Goal: Transaction & Acquisition: Purchase product/service

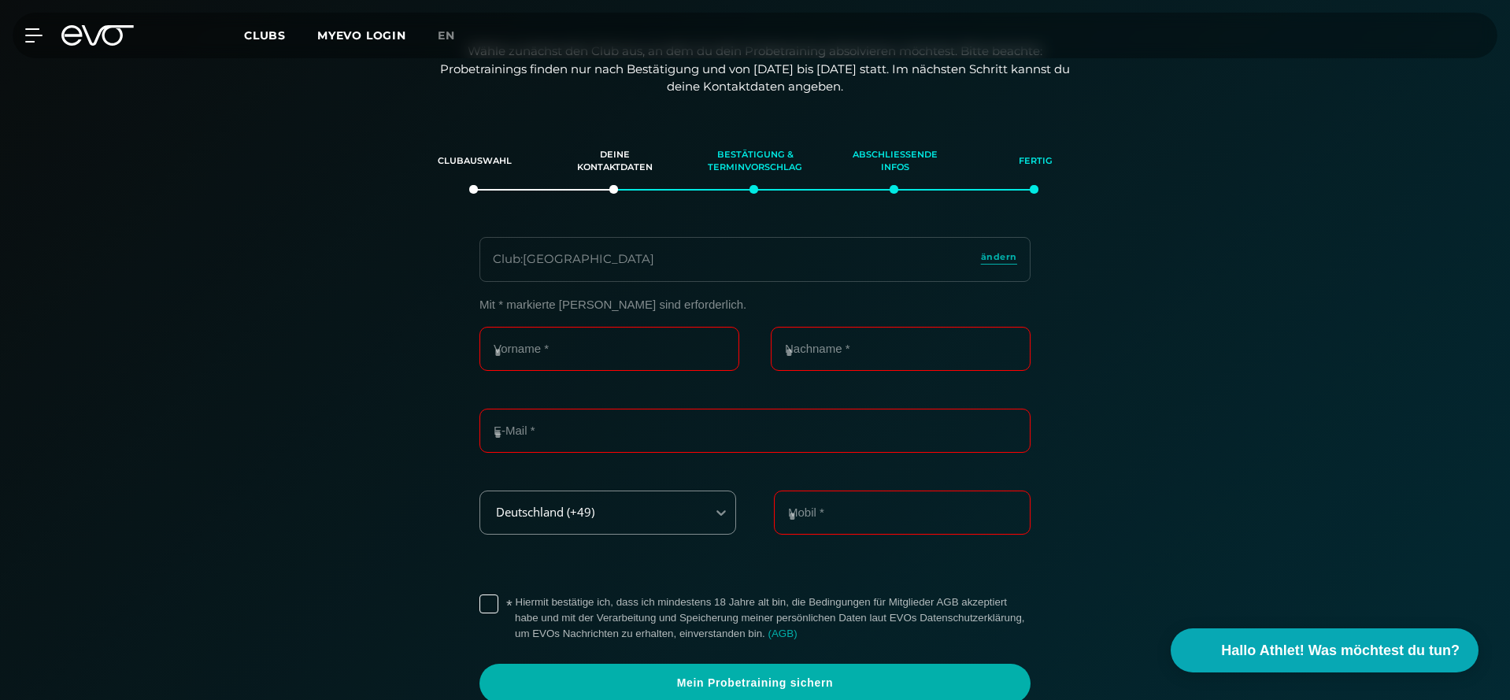
click at [85, 40] on icon at bounding box center [97, 35] width 72 height 20
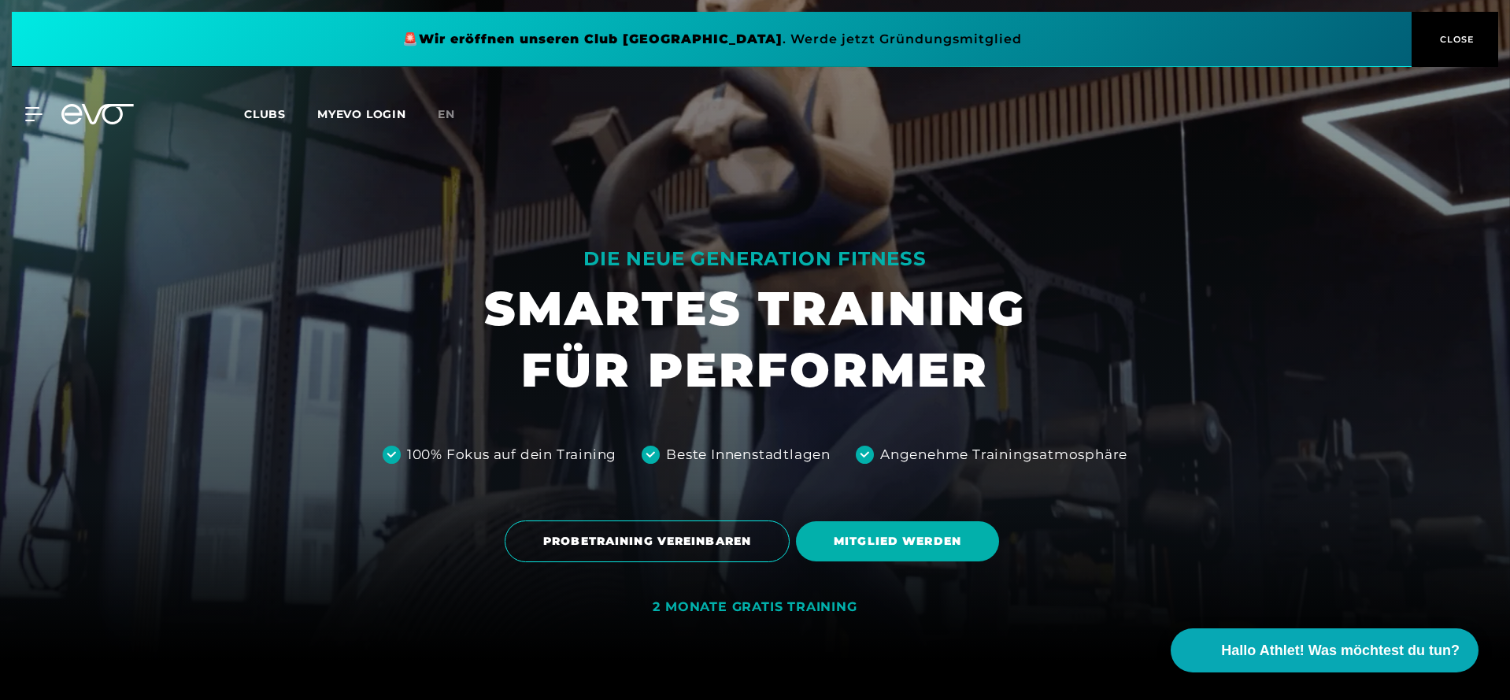
scroll to position [40, 0]
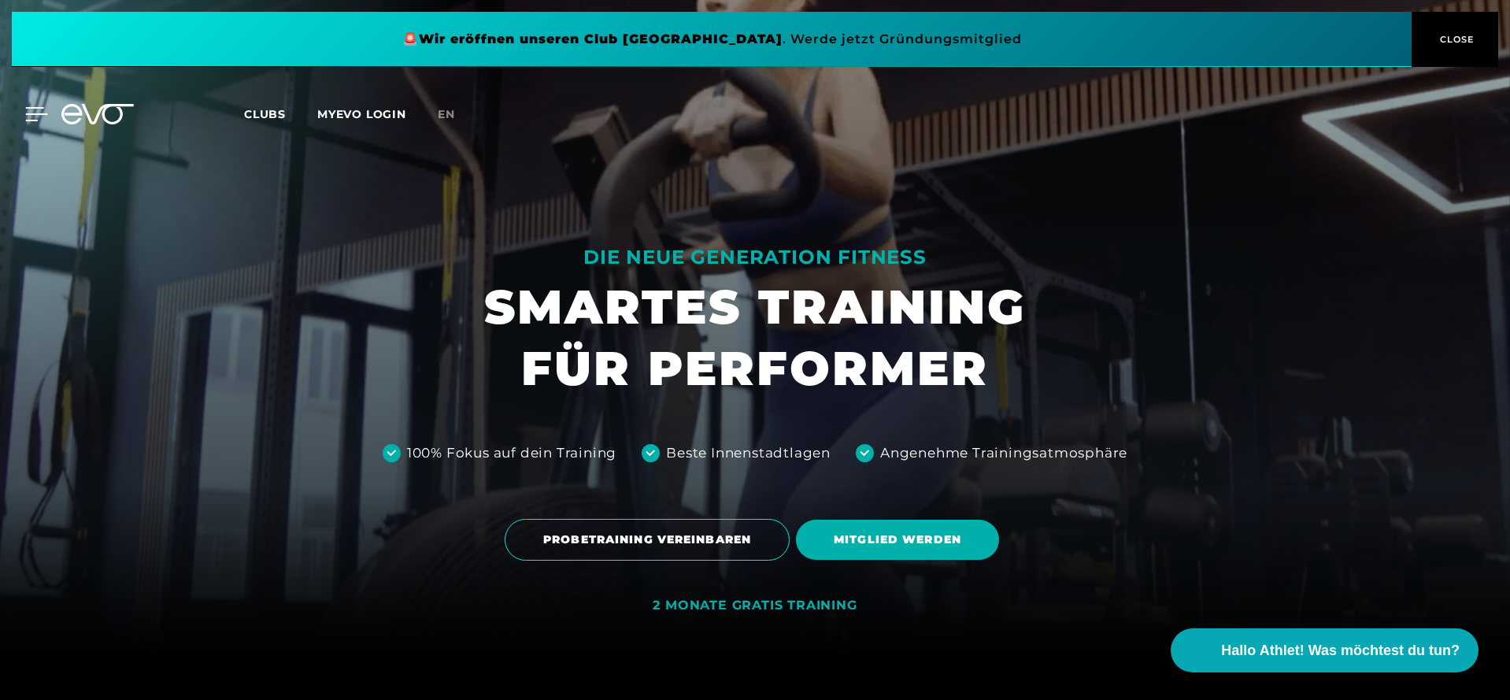
click at [23, 108] on div at bounding box center [24, 114] width 47 height 14
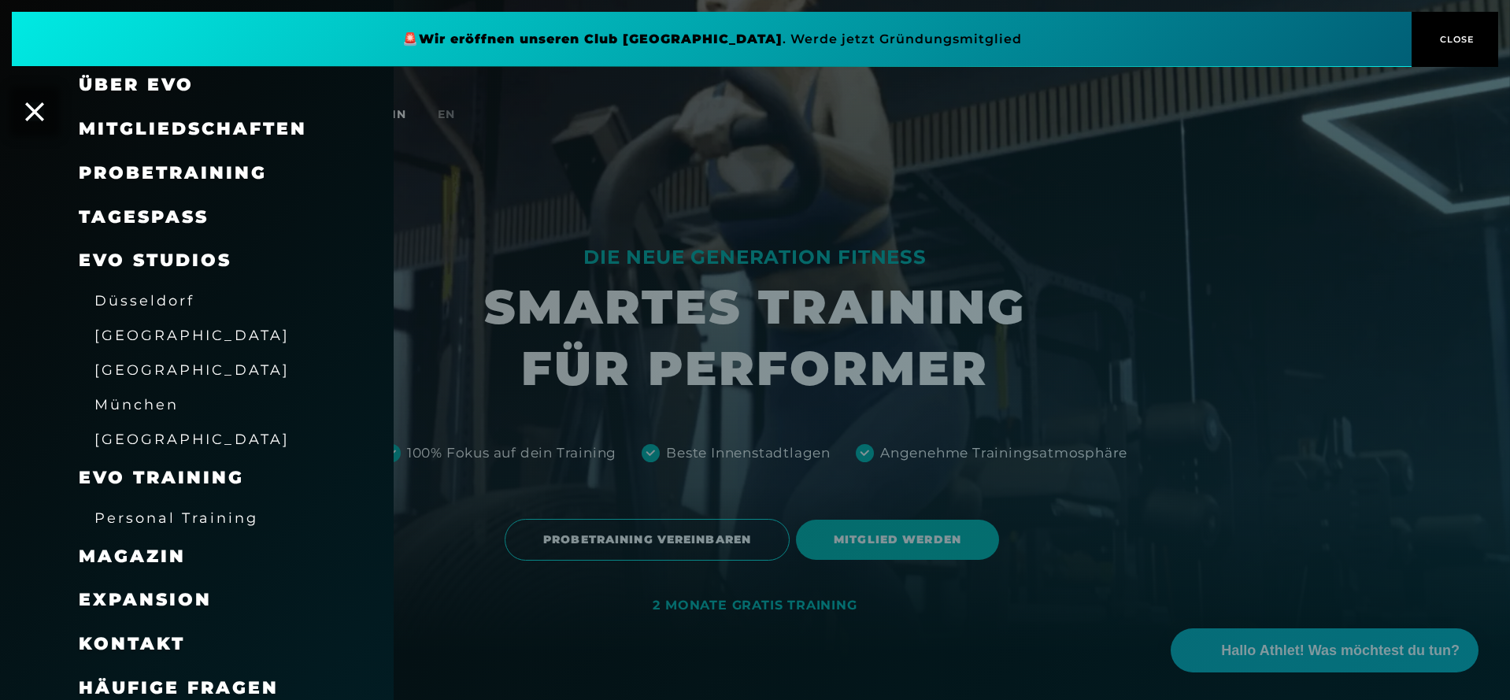
scroll to position [58, 0]
click at [131, 343] on div "[GEOGRAPHIC_DATA]" at bounding box center [217, 336] width 276 height 35
click at [131, 337] on span "[GEOGRAPHIC_DATA]" at bounding box center [191, 336] width 195 height 17
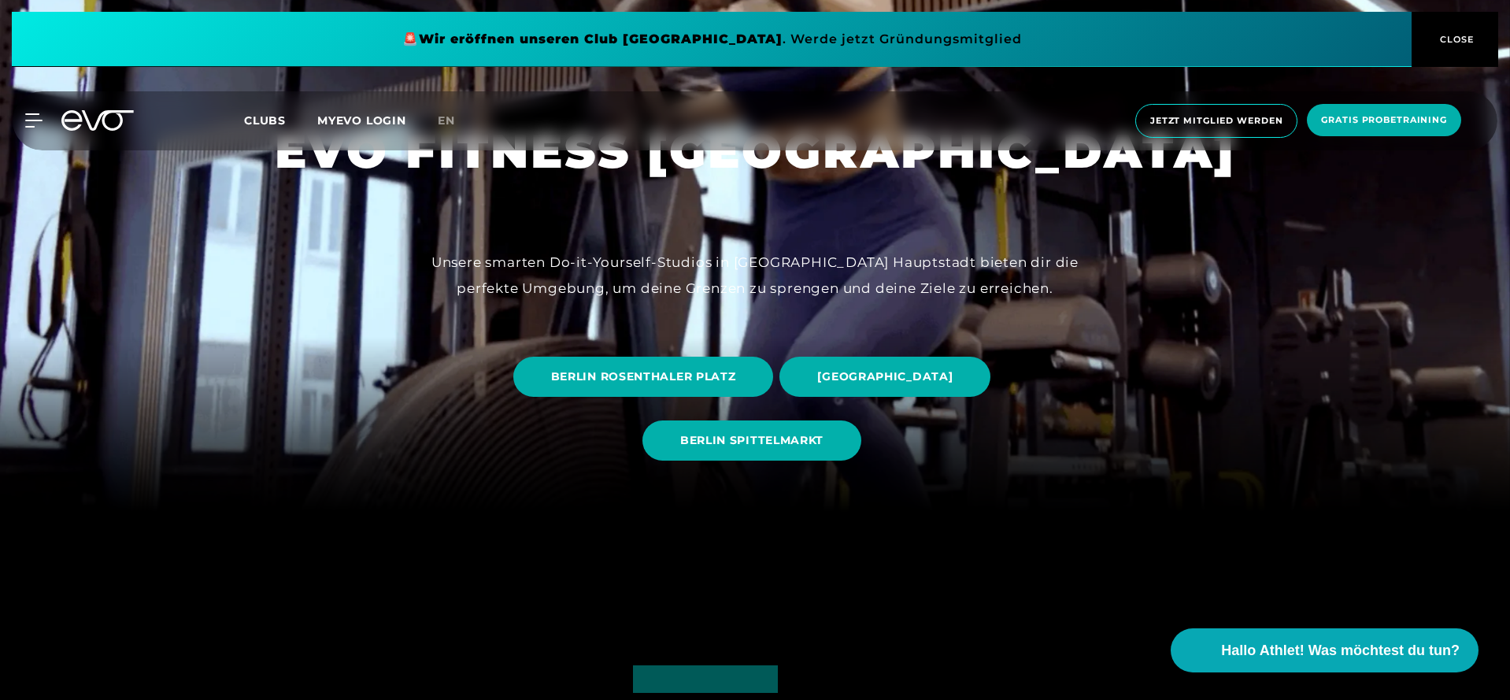
scroll to position [194, 0]
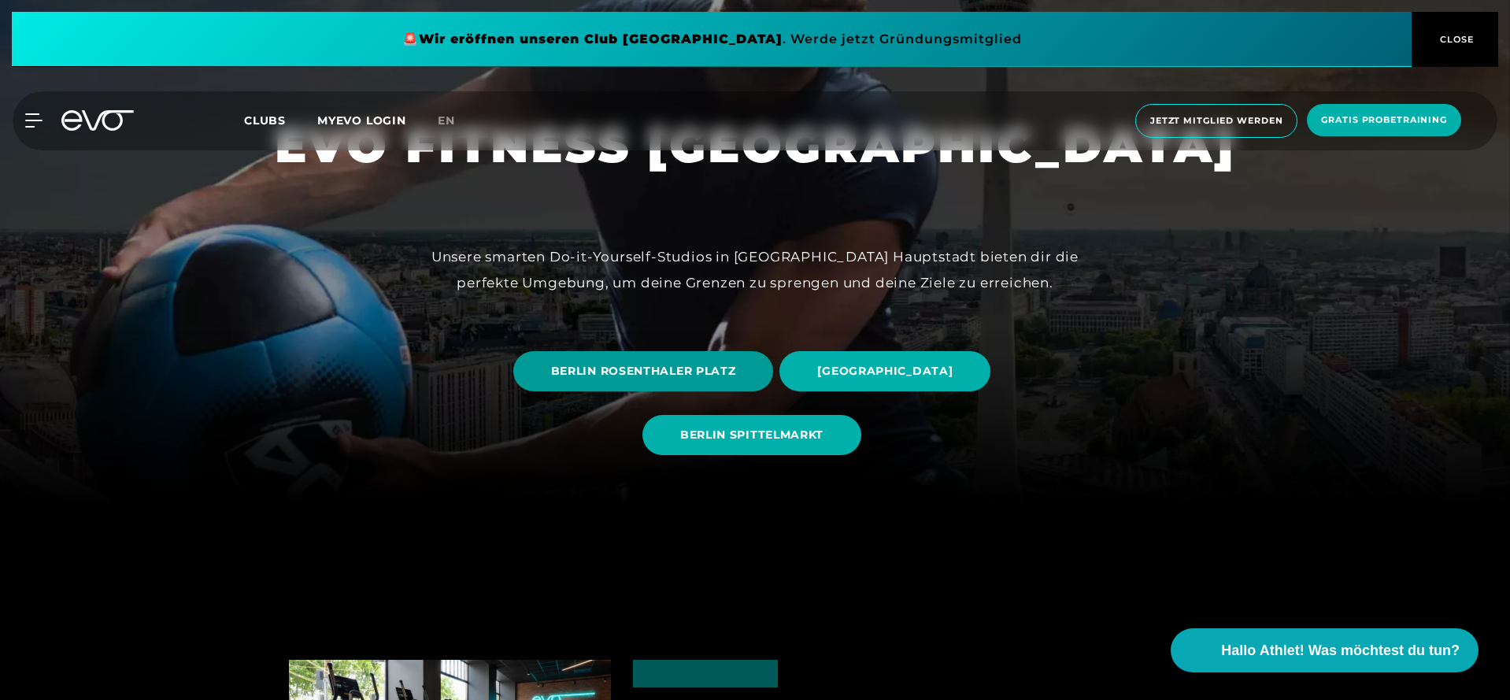
click at [657, 380] on span "BERLIN ROSENTHALER PLATZ" at bounding box center [643, 371] width 261 height 40
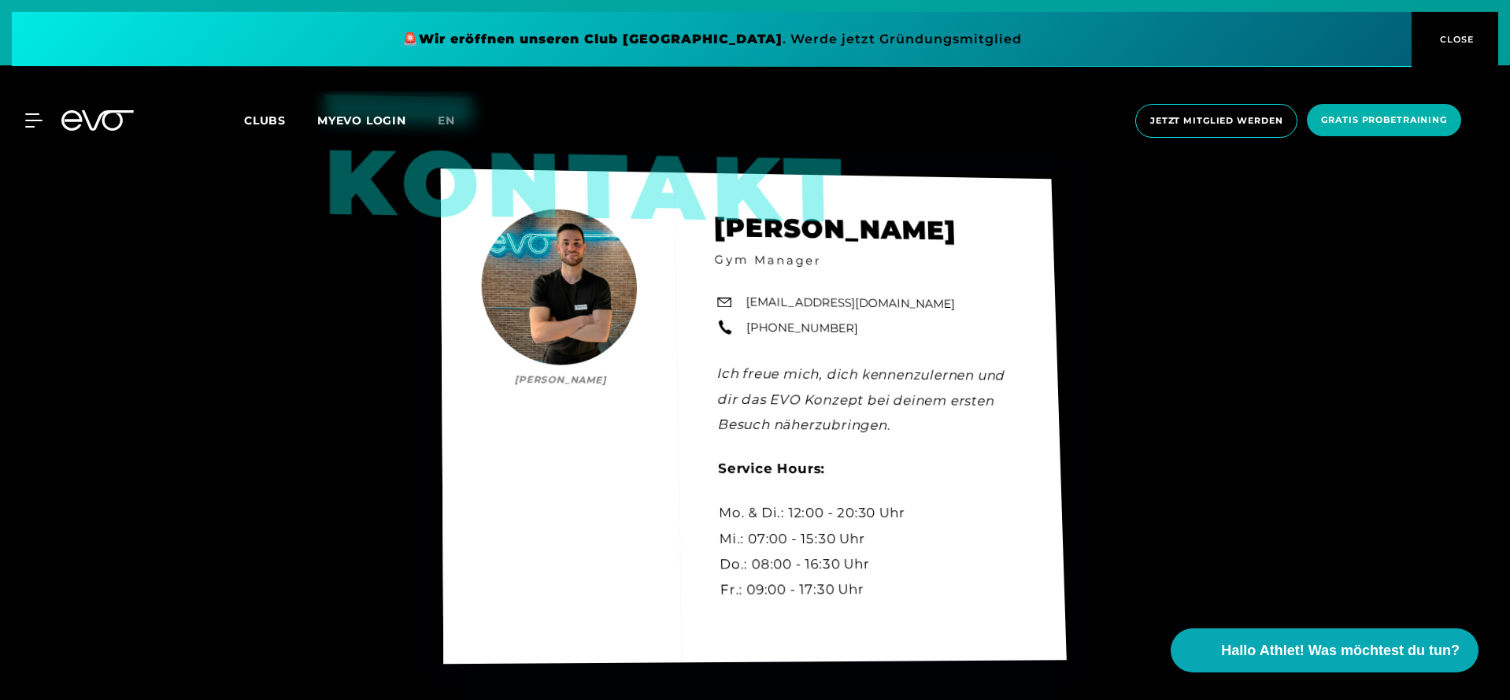
scroll to position [5016, 0]
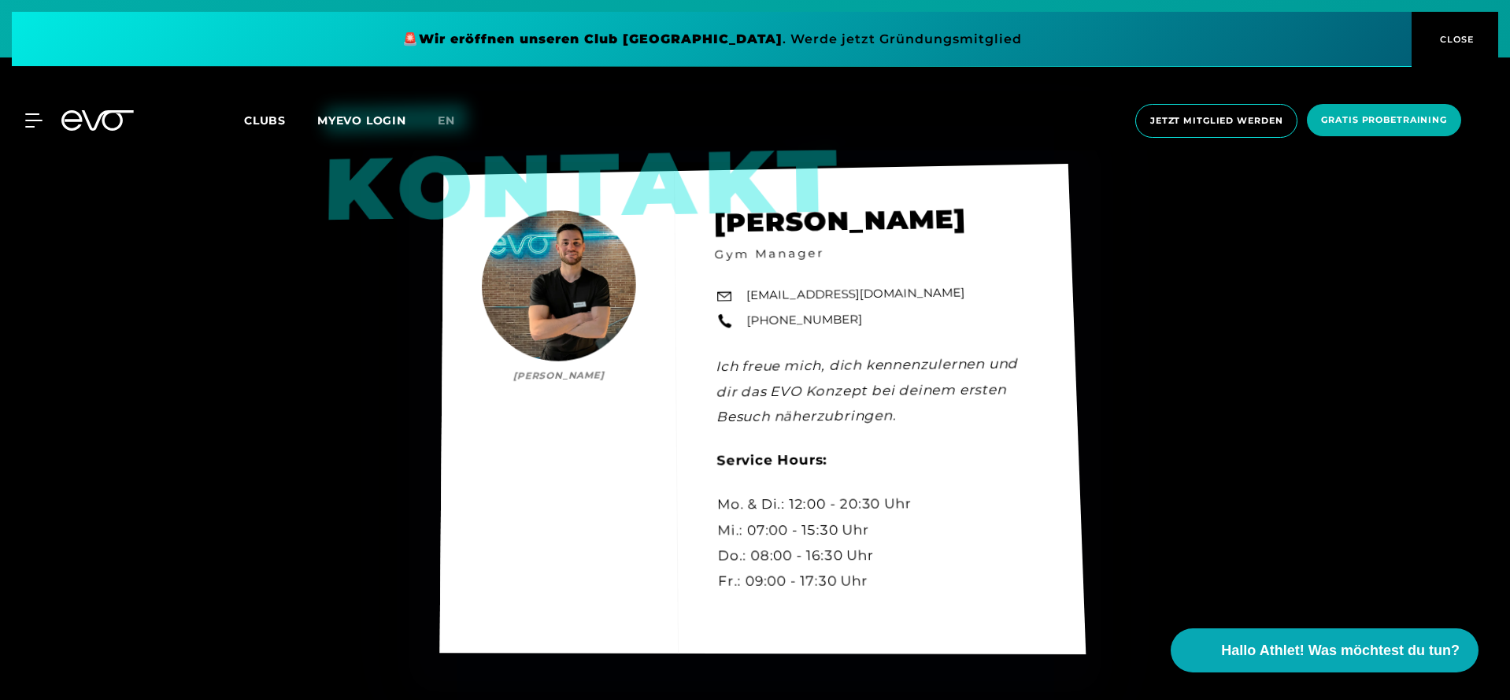
drag, startPoint x: 723, startPoint y: 491, endPoint x: 862, endPoint y: 576, distance: 162.9
click at [862, 576] on div "Kontakt [PERSON_NAME] [PERSON_NAME] Gym Manager [EMAIL_ADDRESS][DOMAIN_NAME] [P…" at bounding box center [762, 409] width 646 height 491
click at [877, 576] on div "Kontakt [PERSON_NAME] [PERSON_NAME] Gym Manager [EMAIL_ADDRESS][DOMAIN_NAME] [P…" at bounding box center [763, 408] width 646 height 491
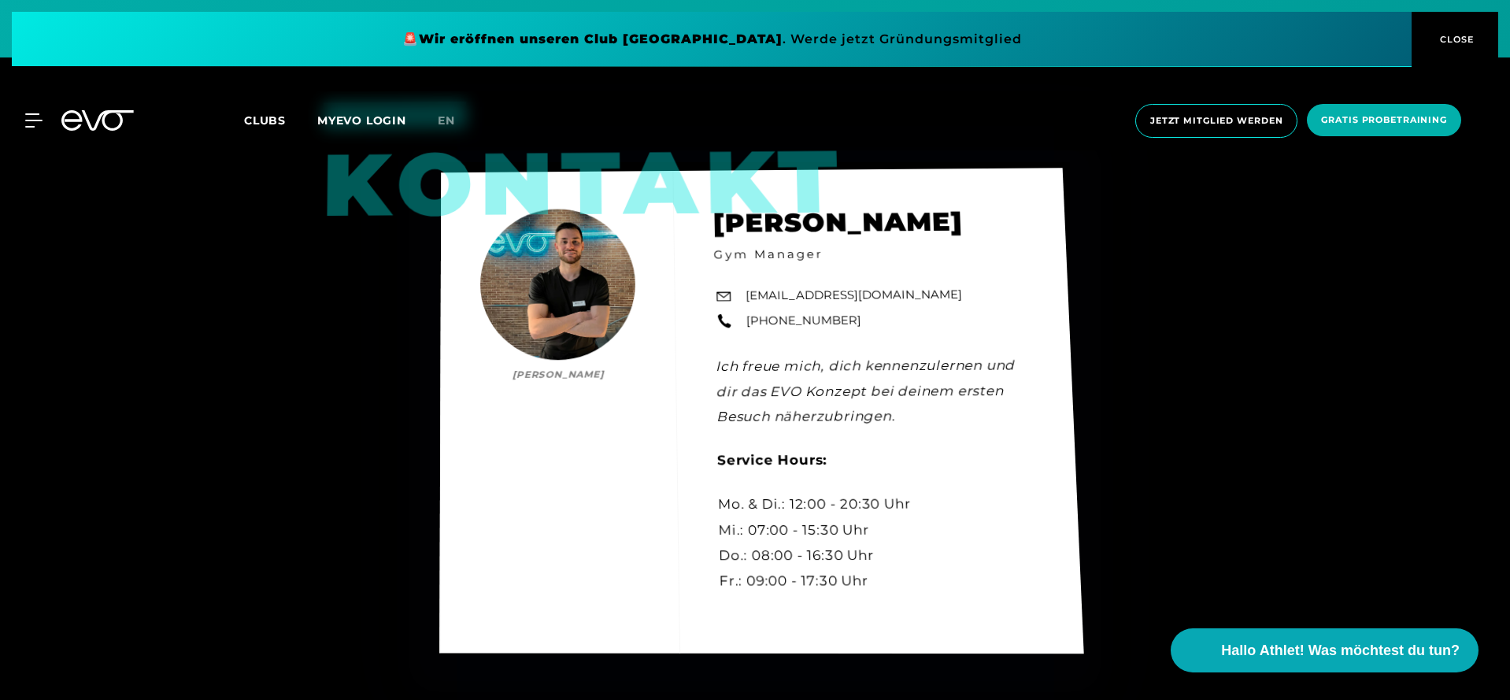
click at [759, 528] on div "Kontakt [PERSON_NAME] [PERSON_NAME] Gym Manager [EMAIL_ADDRESS][DOMAIN_NAME] [P…" at bounding box center [761, 412] width 644 height 486
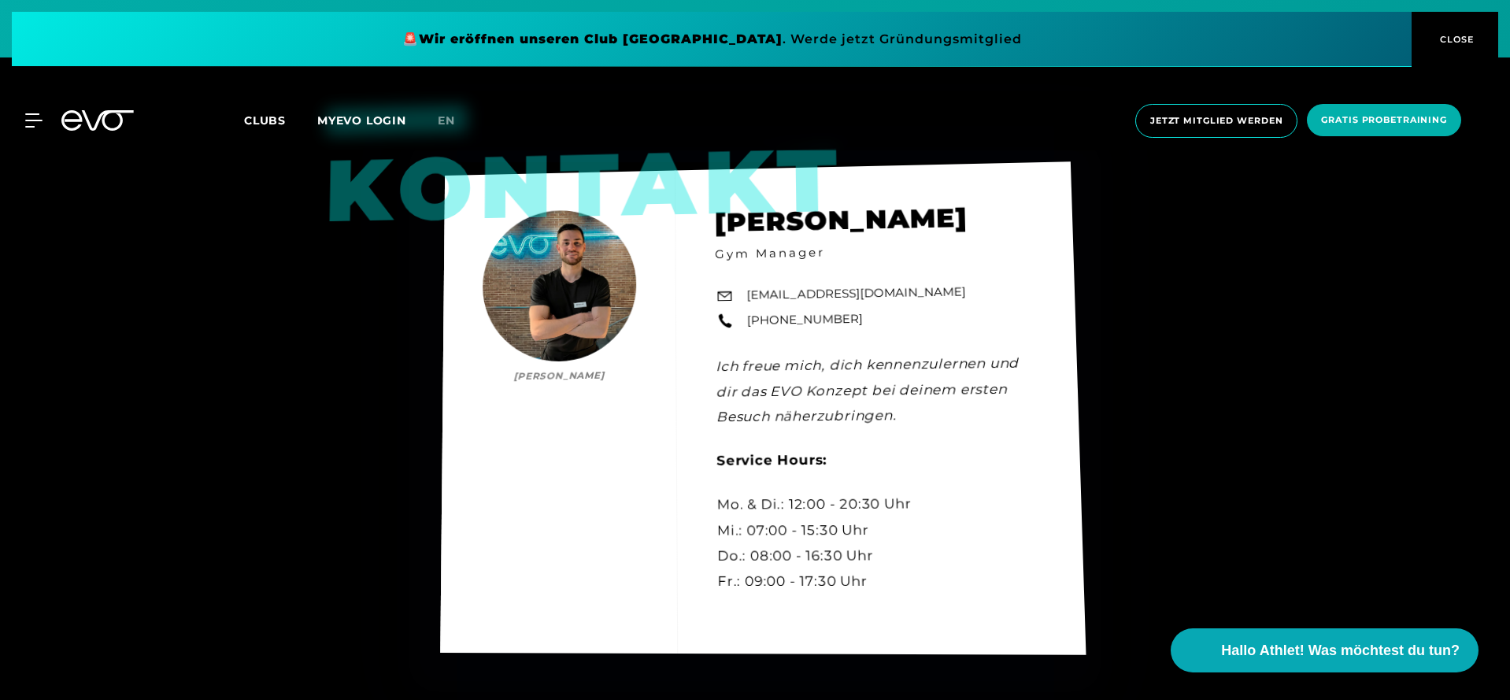
drag, startPoint x: 720, startPoint y: 491, endPoint x: 908, endPoint y: 585, distance: 209.5
click at [908, 585] on div "Kontakt [PERSON_NAME] [PERSON_NAME] Gym Manager [EMAIL_ADDRESS][DOMAIN_NAME] [P…" at bounding box center [763, 408] width 646 height 493
click at [896, 576] on div "Kontakt [PERSON_NAME] [PERSON_NAME] Gym Manager [EMAIL_ADDRESS][DOMAIN_NAME] [P…" at bounding box center [763, 408] width 646 height 493
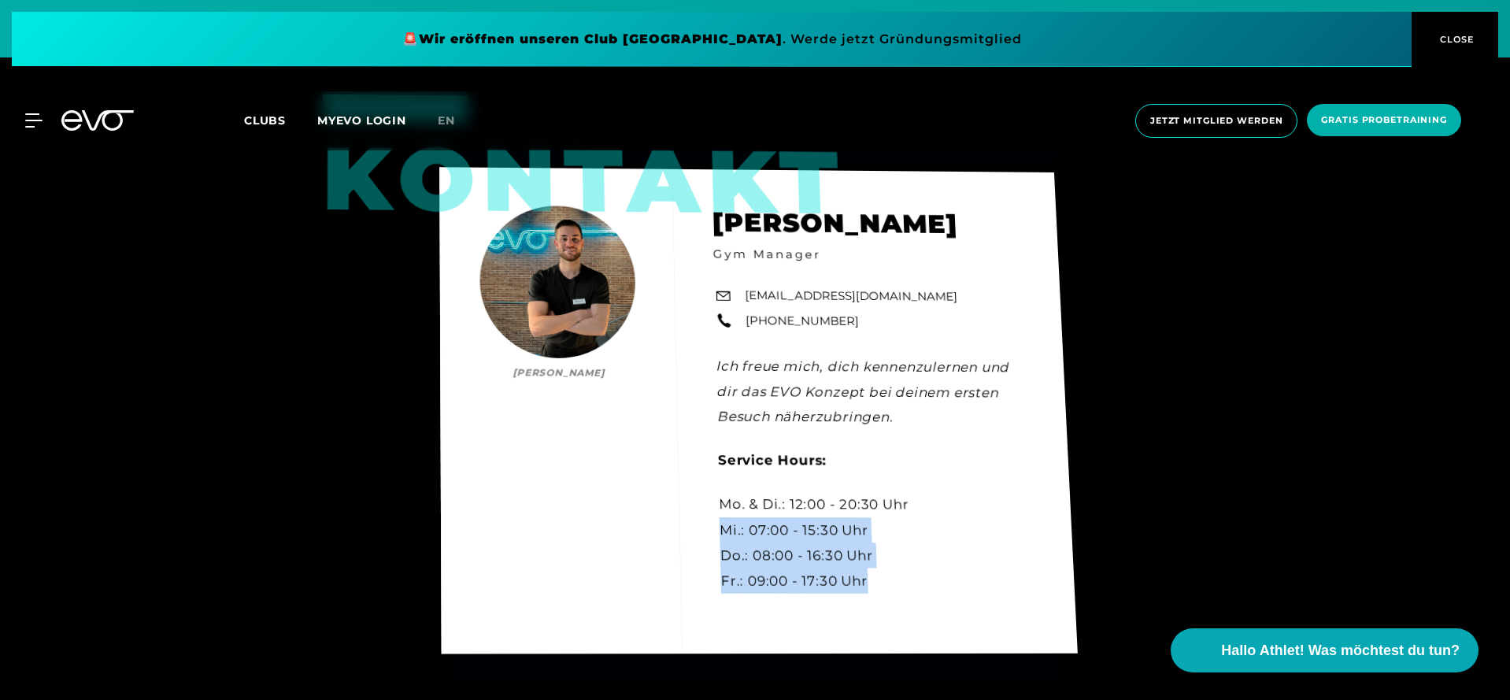
drag, startPoint x: 881, startPoint y: 572, endPoint x: 724, endPoint y: 518, distance: 166.3
click at [724, 518] on div "Kontakt [PERSON_NAME] [PERSON_NAME] Gym Manager [EMAIL_ADDRESS][DOMAIN_NAME] [P…" at bounding box center [758, 411] width 639 height 487
copy div "Mi.: 07:00 - 15:30 Uhr Do.: 08:00 - 16:30 Uhr Fr.: 09:00 - 17:30 Uhr"
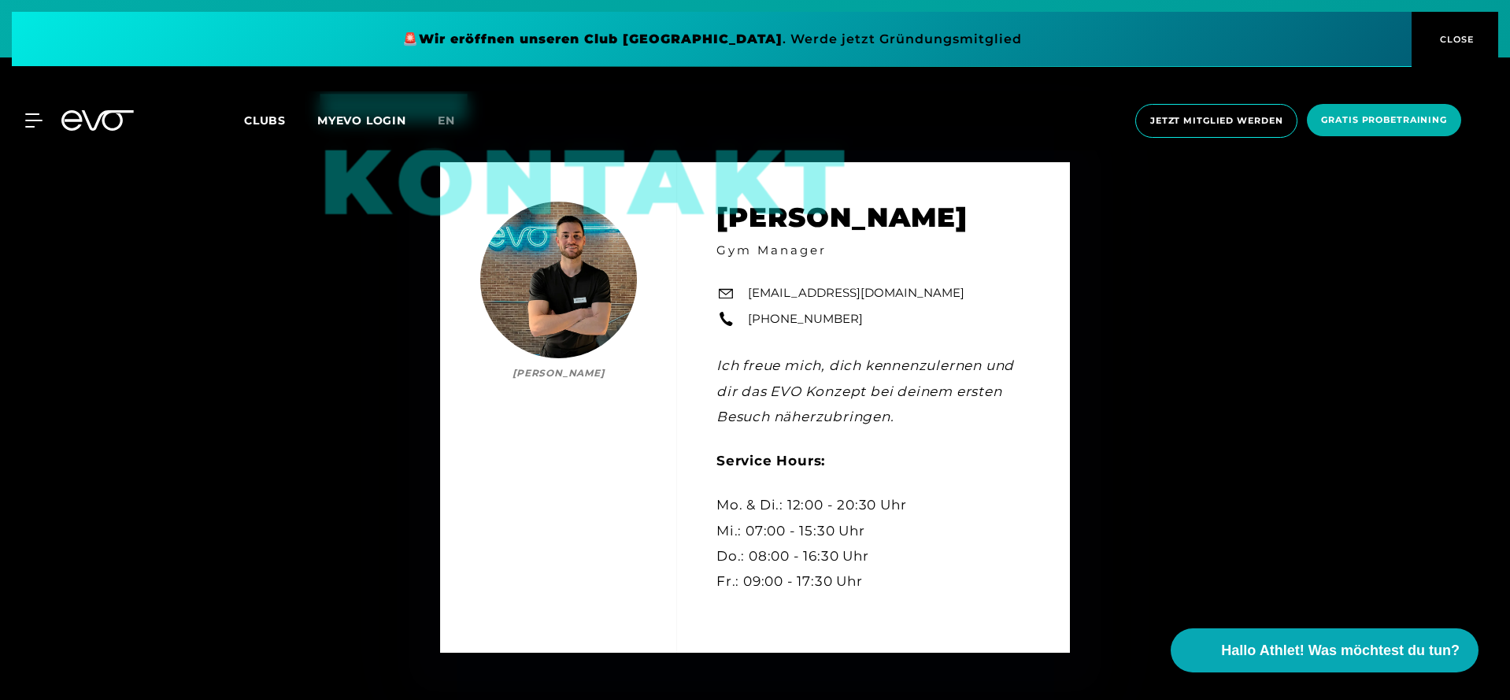
click at [120, 133] on div "MyEVO Login Über EVO Mitgliedschaften Probetraining TAGESPASS EVO Studios [GEOG…" at bounding box center [755, 120] width 1504 height 59
click at [76, 125] on icon at bounding box center [97, 120] width 72 height 20
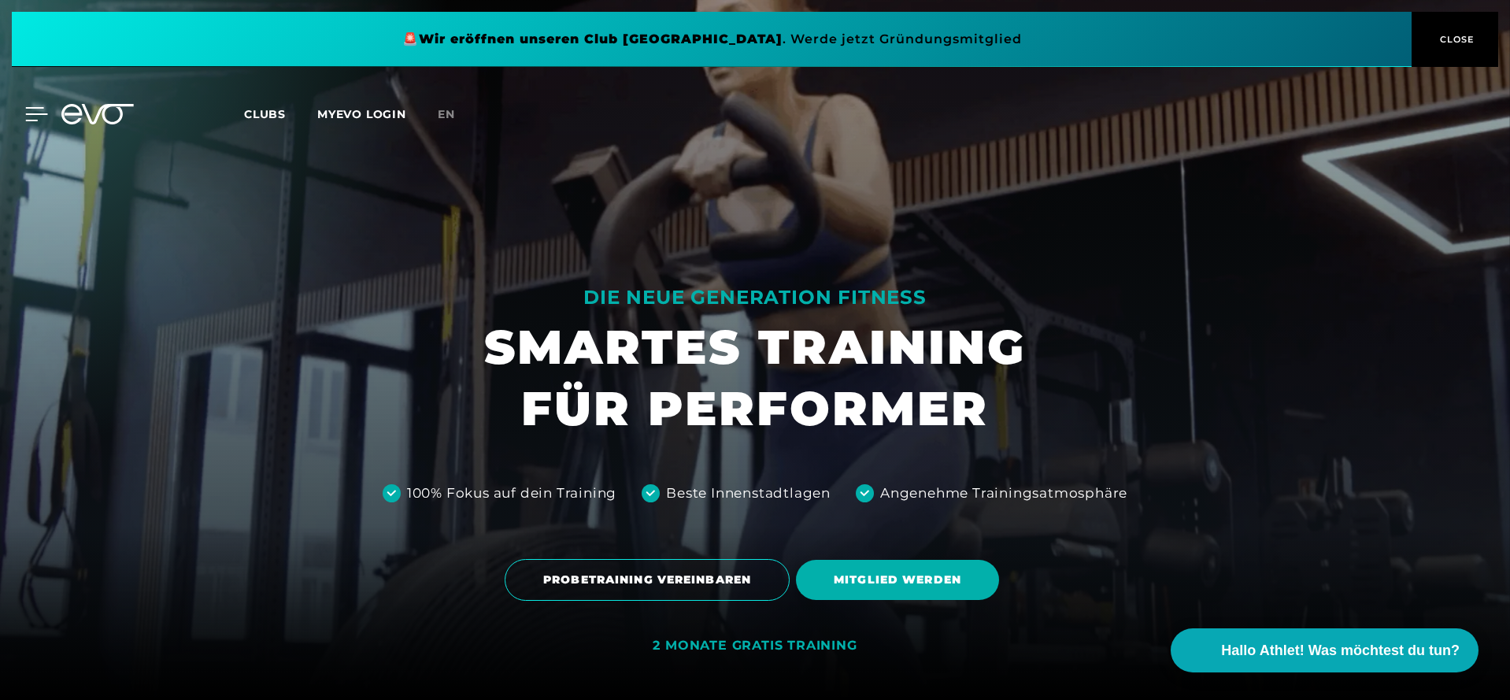
click at [39, 119] on icon at bounding box center [36, 114] width 23 height 14
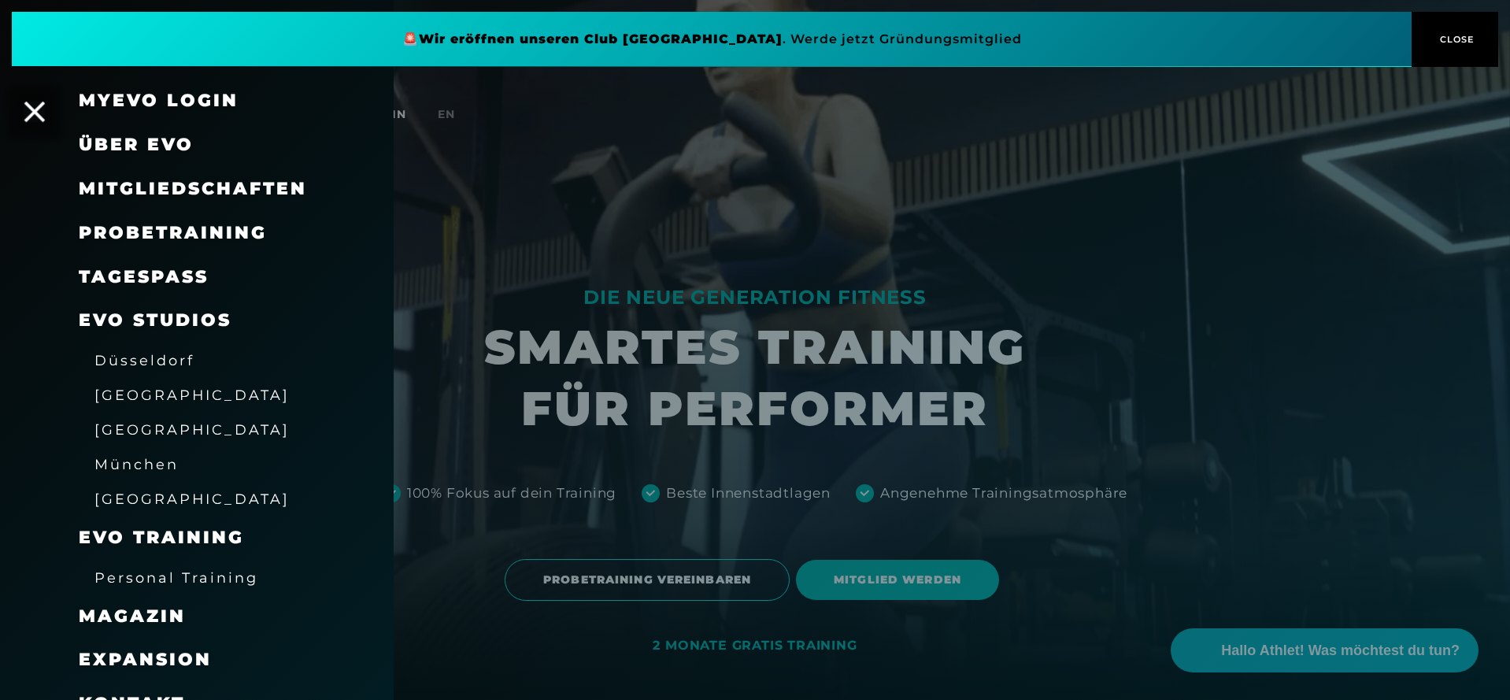
click at [43, 116] on icon at bounding box center [34, 112] width 20 height 20
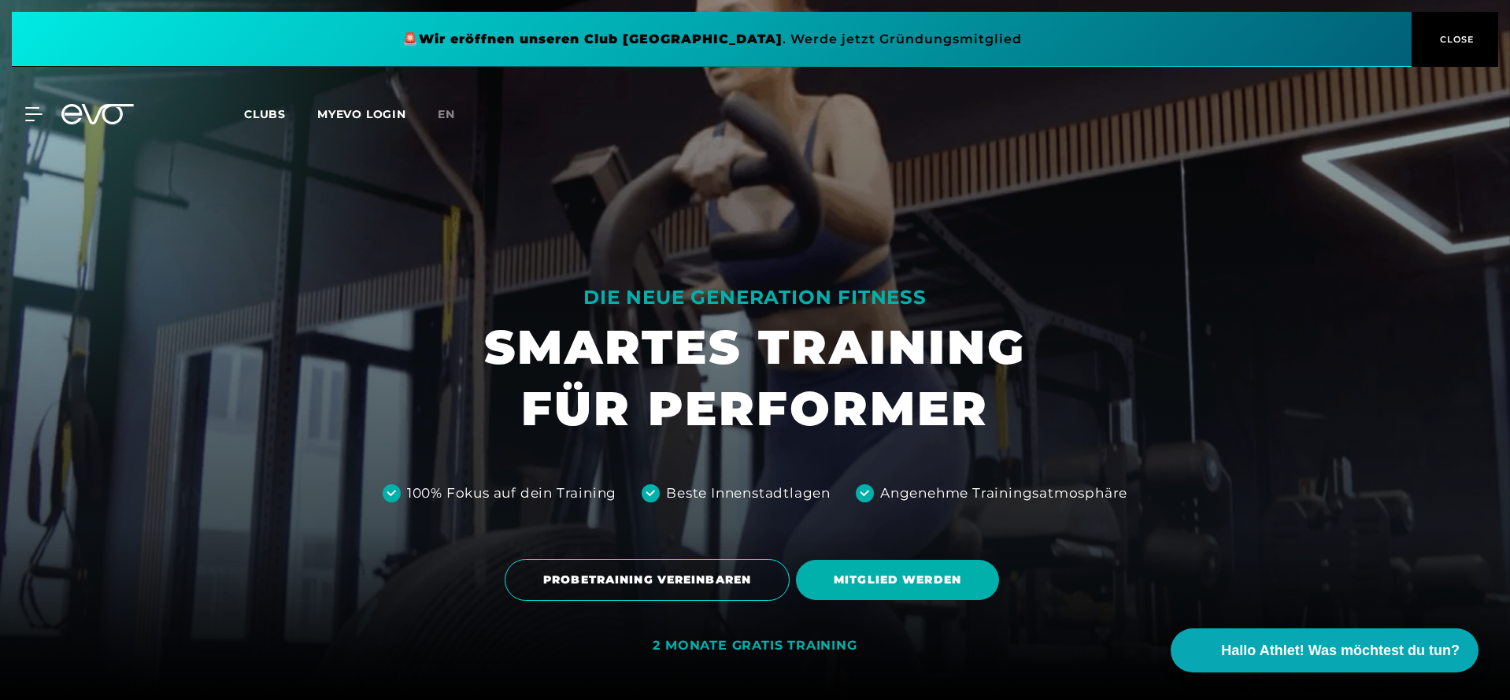
click at [226, 224] on div at bounding box center [755, 350] width 1510 height 700
click at [90, 106] on icon at bounding box center [97, 114] width 72 height 20
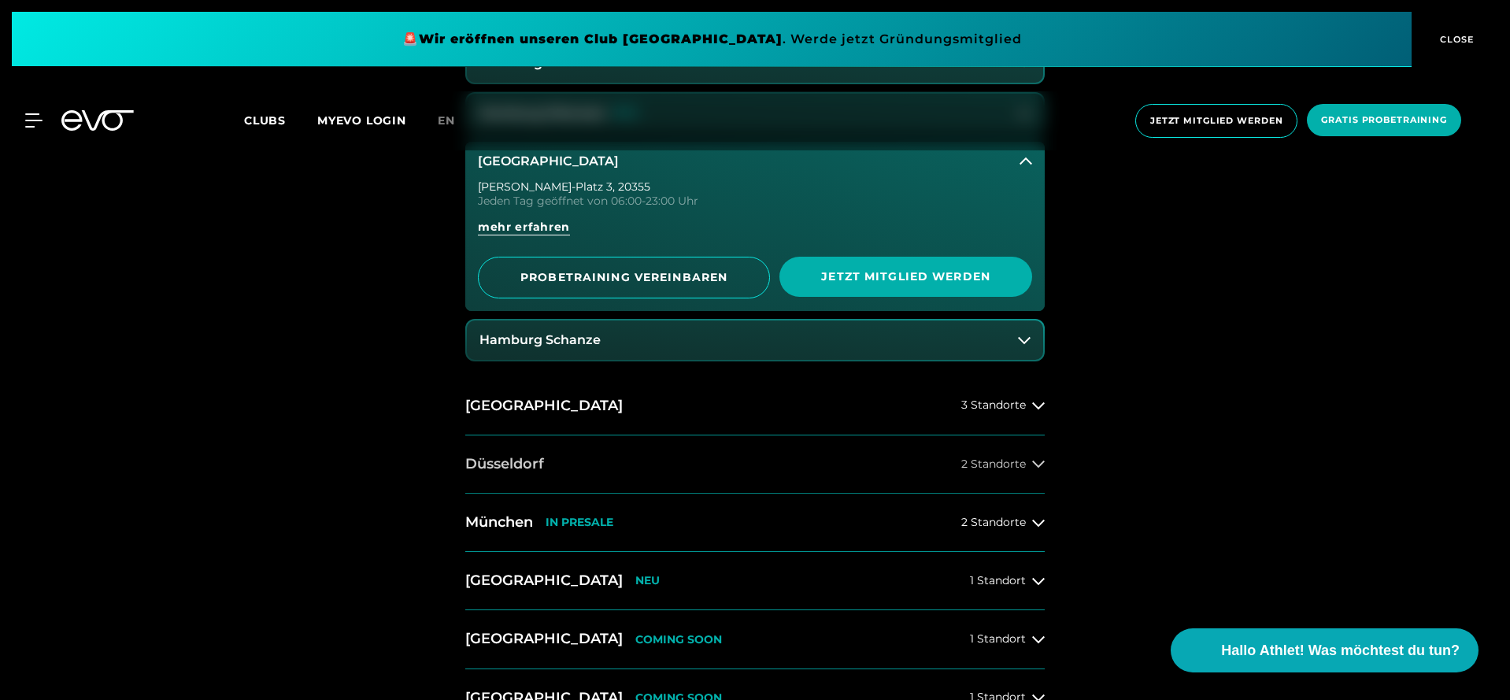
click at [591, 442] on button "Düsseldorf 2 Standorte" at bounding box center [755, 464] width 580 height 58
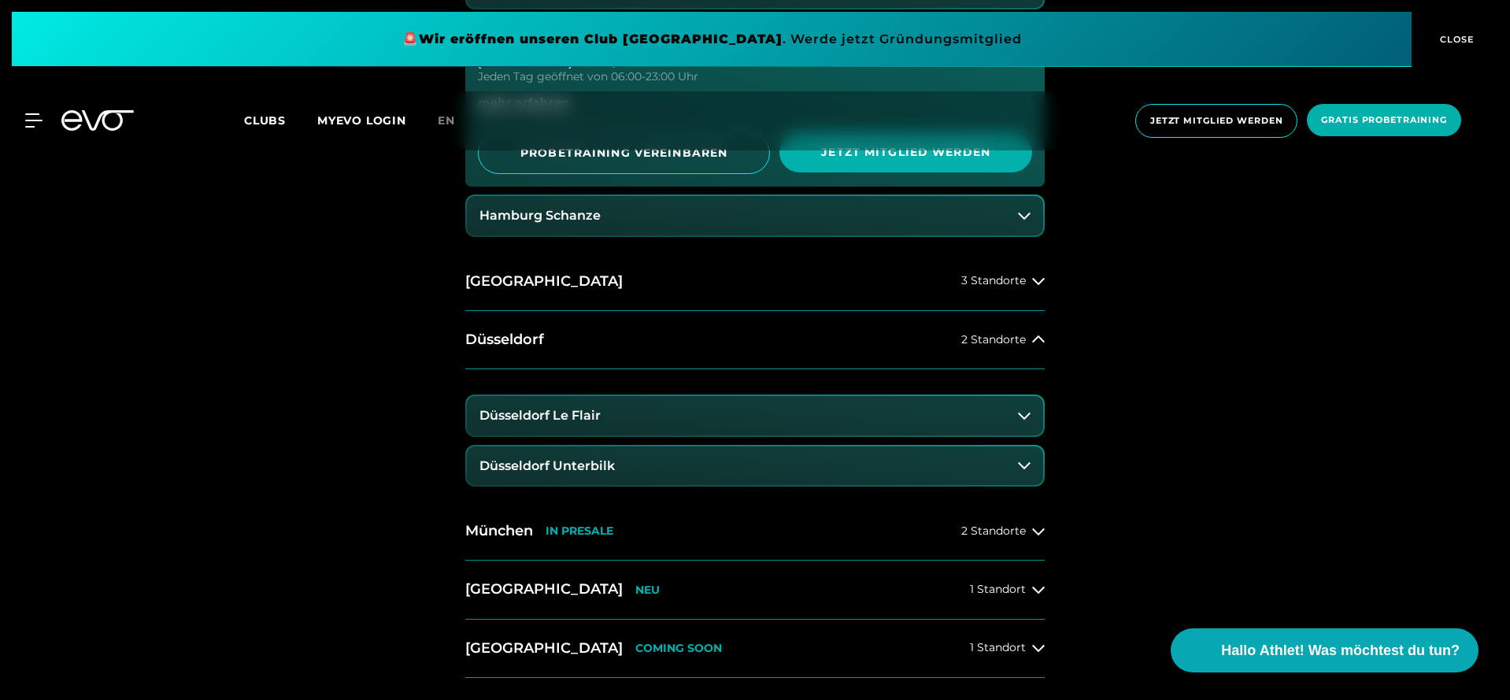
click at [595, 452] on button "Düsseldorf Unterbilk" at bounding box center [755, 465] width 576 height 39
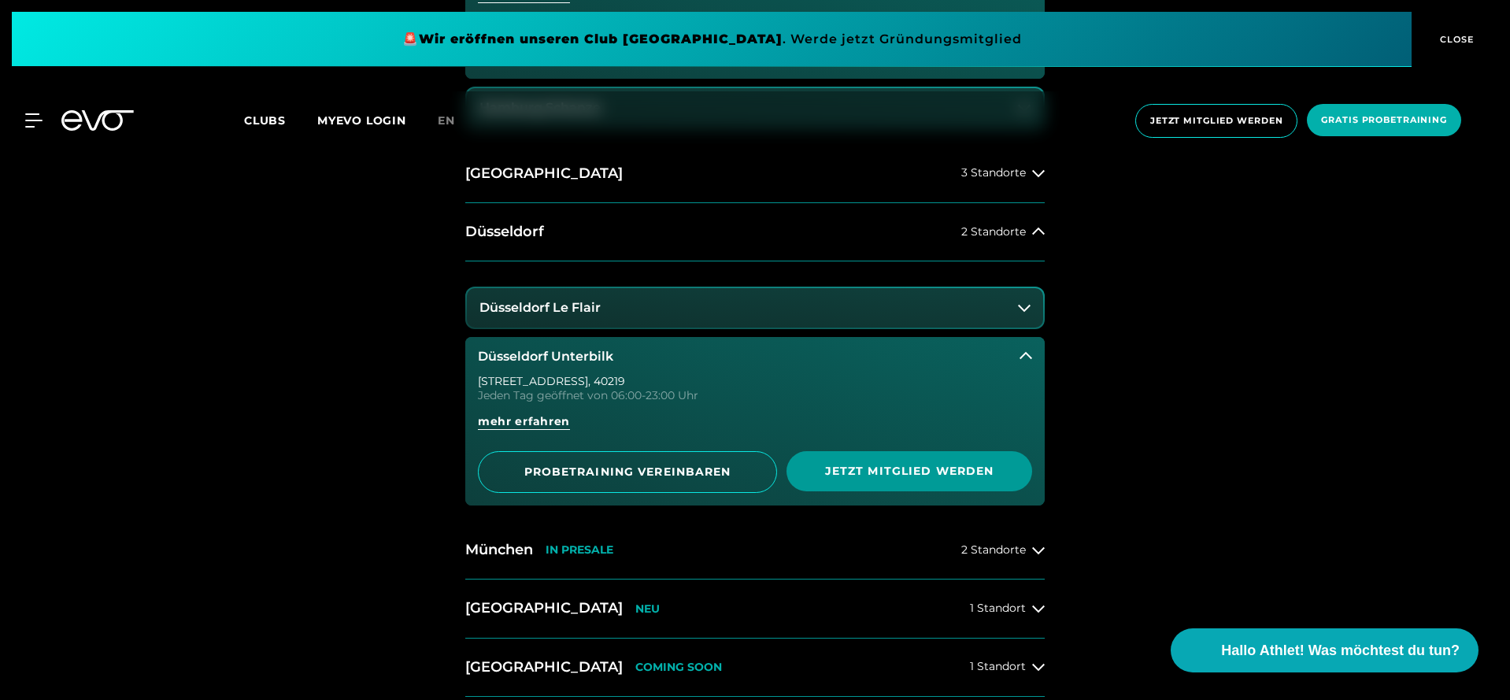
click at [876, 476] on span "Jetzt Mitglied werden" at bounding box center [909, 471] width 170 height 17
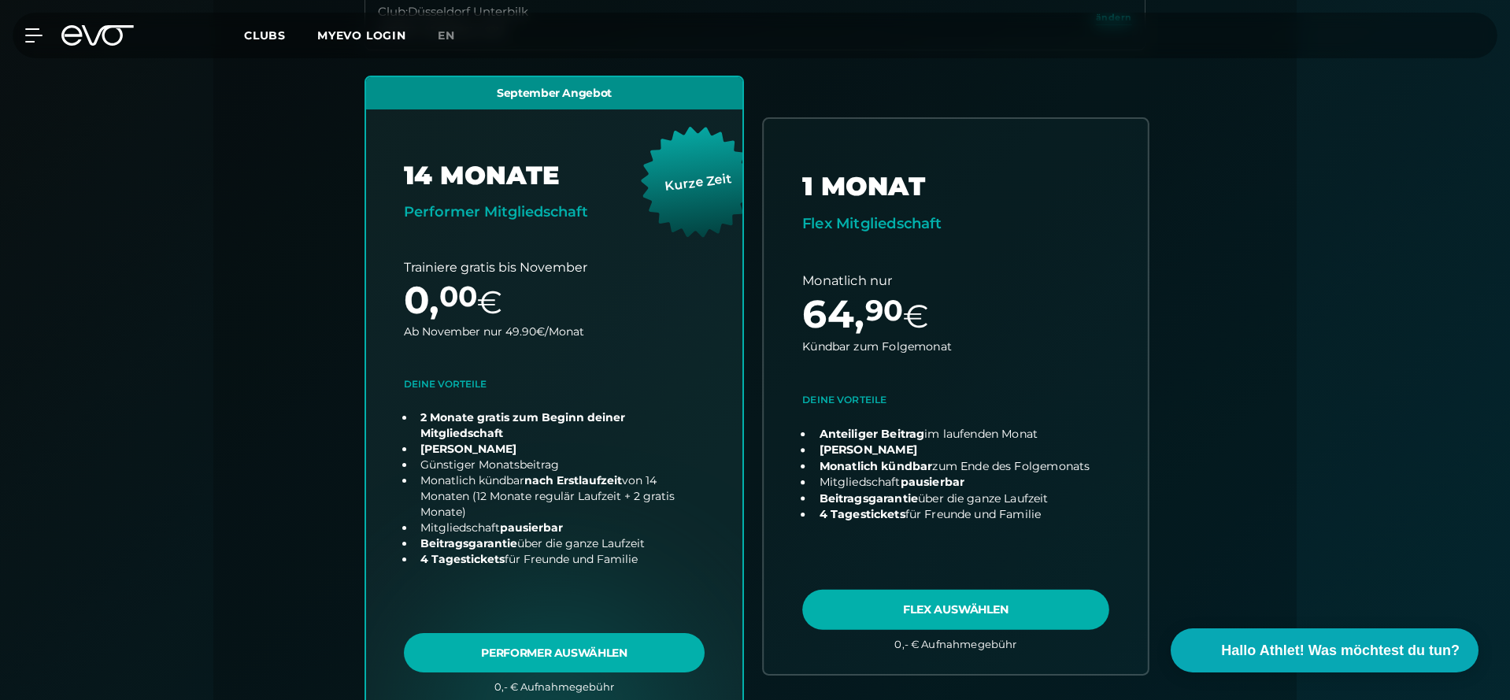
scroll to position [496, 0]
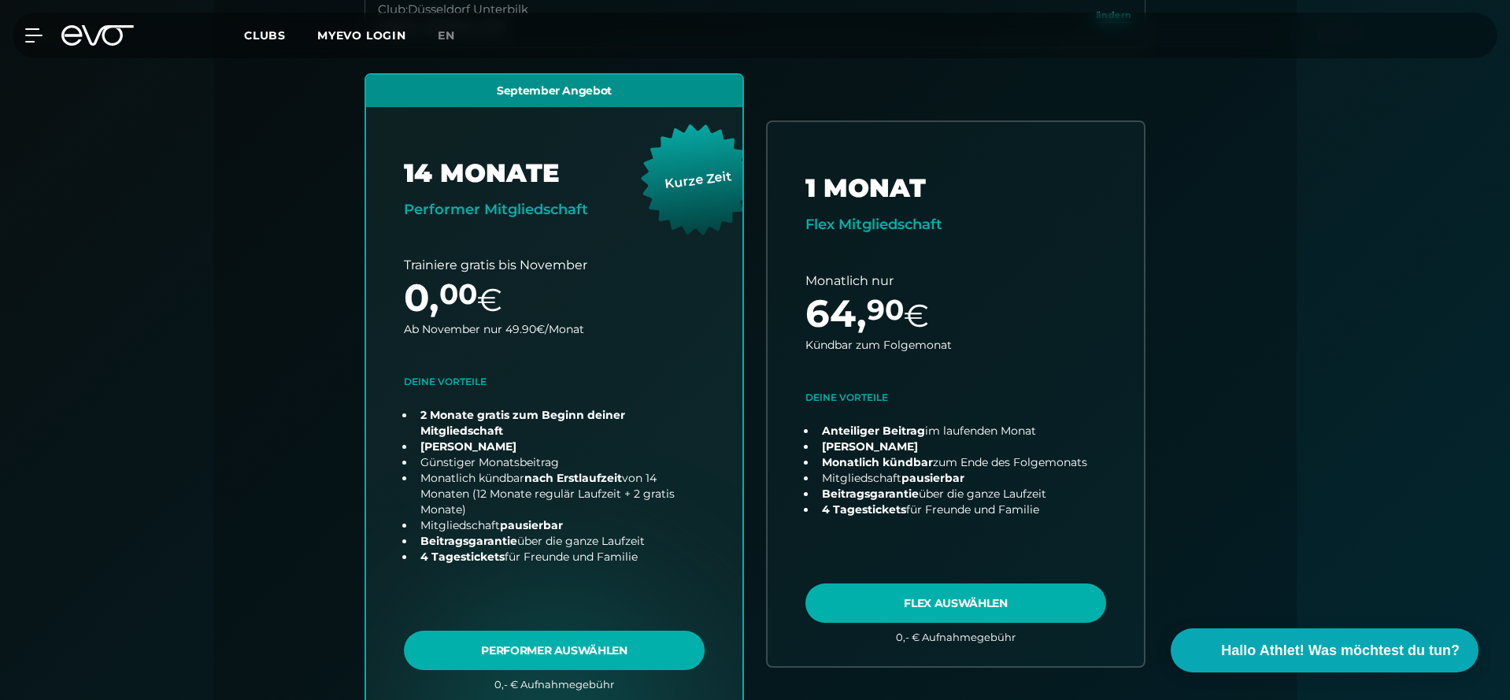
click at [86, 42] on icon at bounding box center [97, 35] width 72 height 20
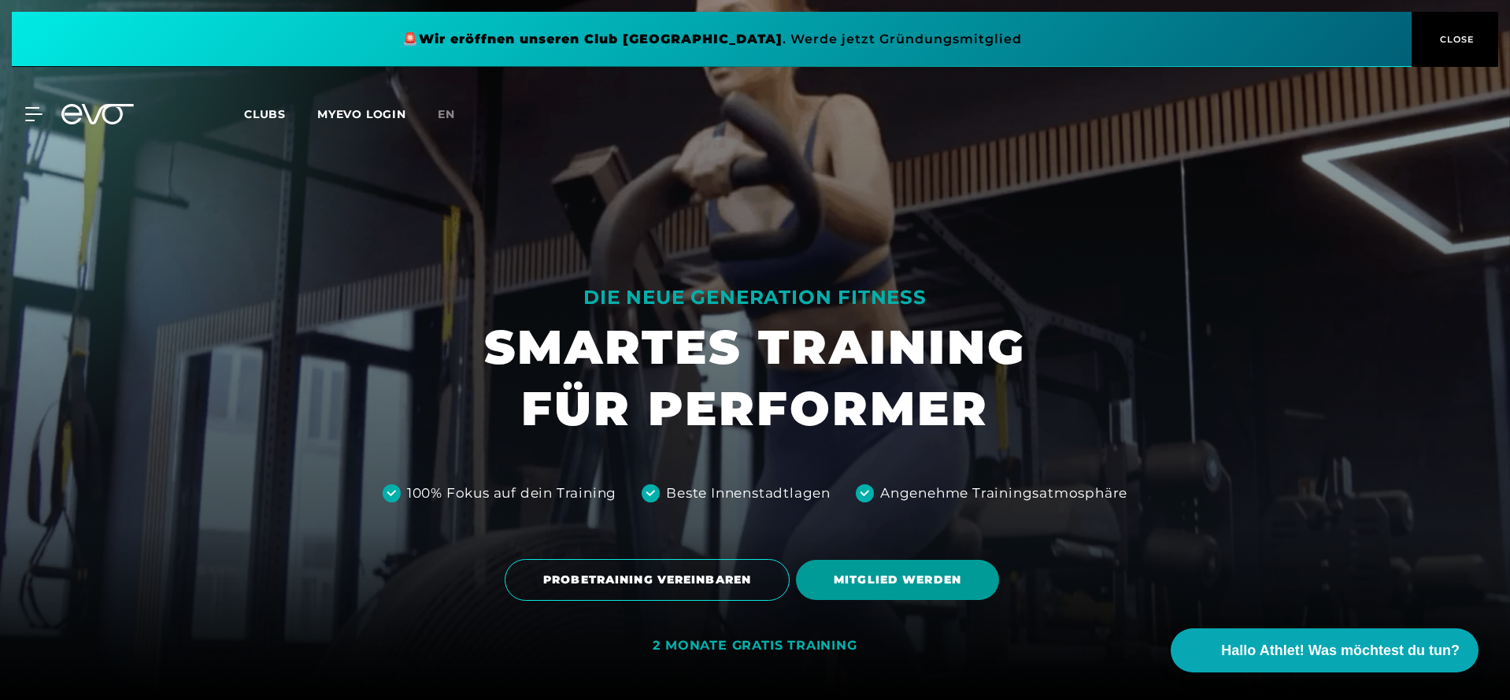
click at [857, 589] on span "MITGLIED WERDEN" at bounding box center [897, 580] width 203 height 40
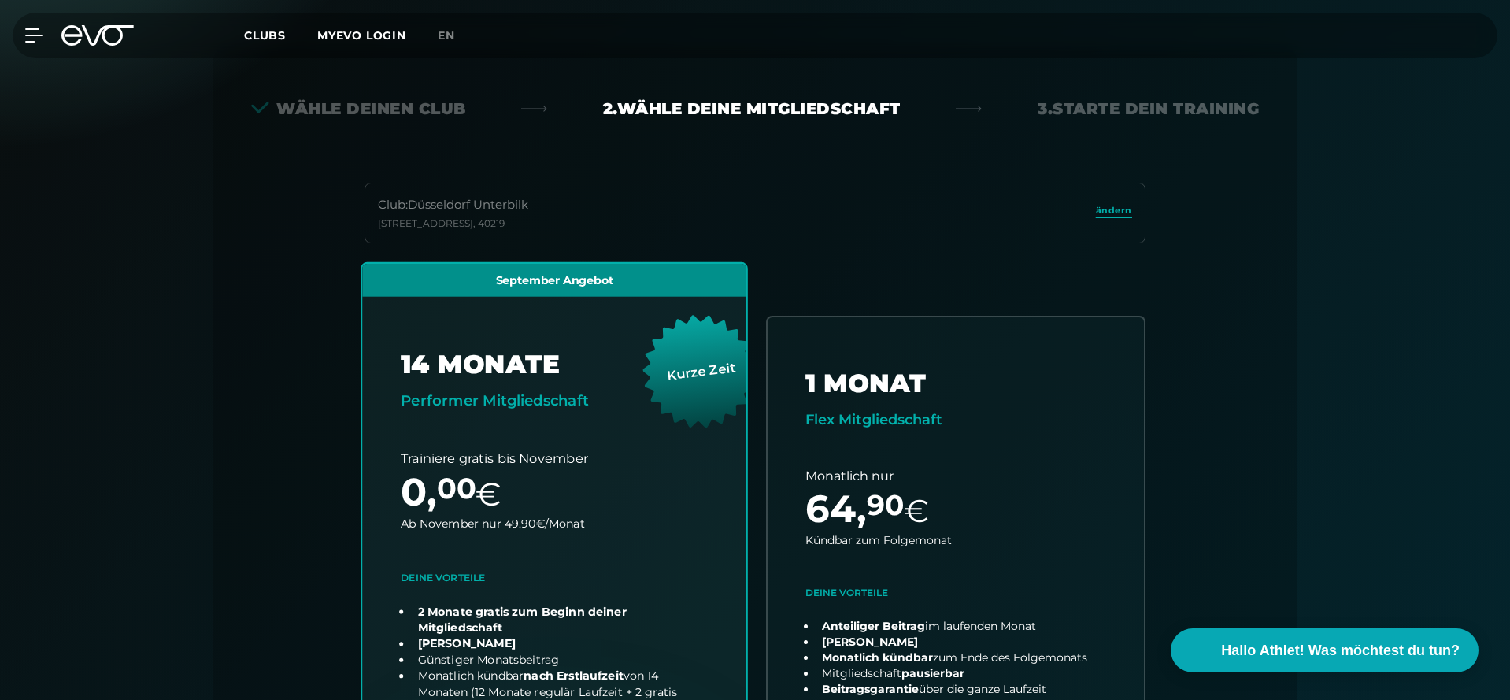
scroll to position [348, 0]
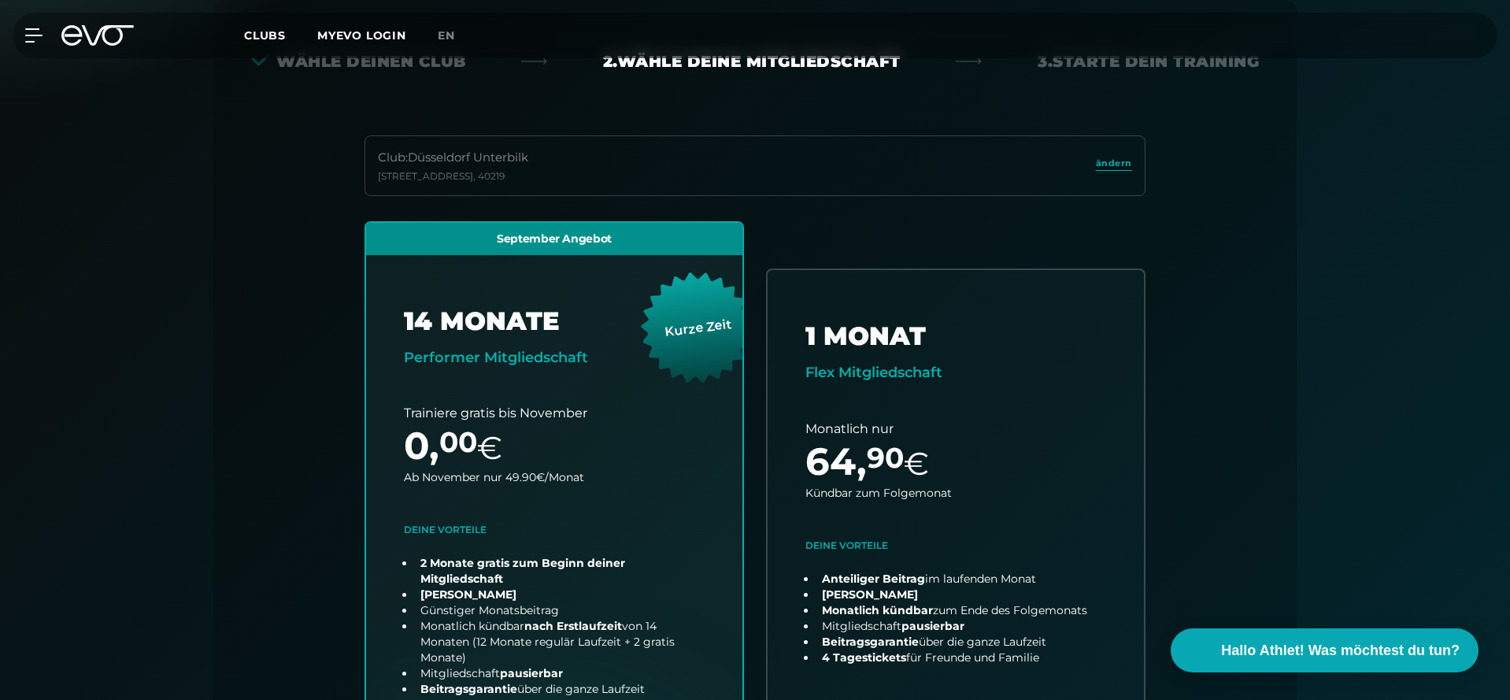
click at [861, 173] on div "Club : Düsseldorf Unterbilk [STREET_ADDRESS]" at bounding box center [755, 165] width 781 height 61
click at [1112, 160] on span "ändern" at bounding box center [1114, 163] width 36 height 13
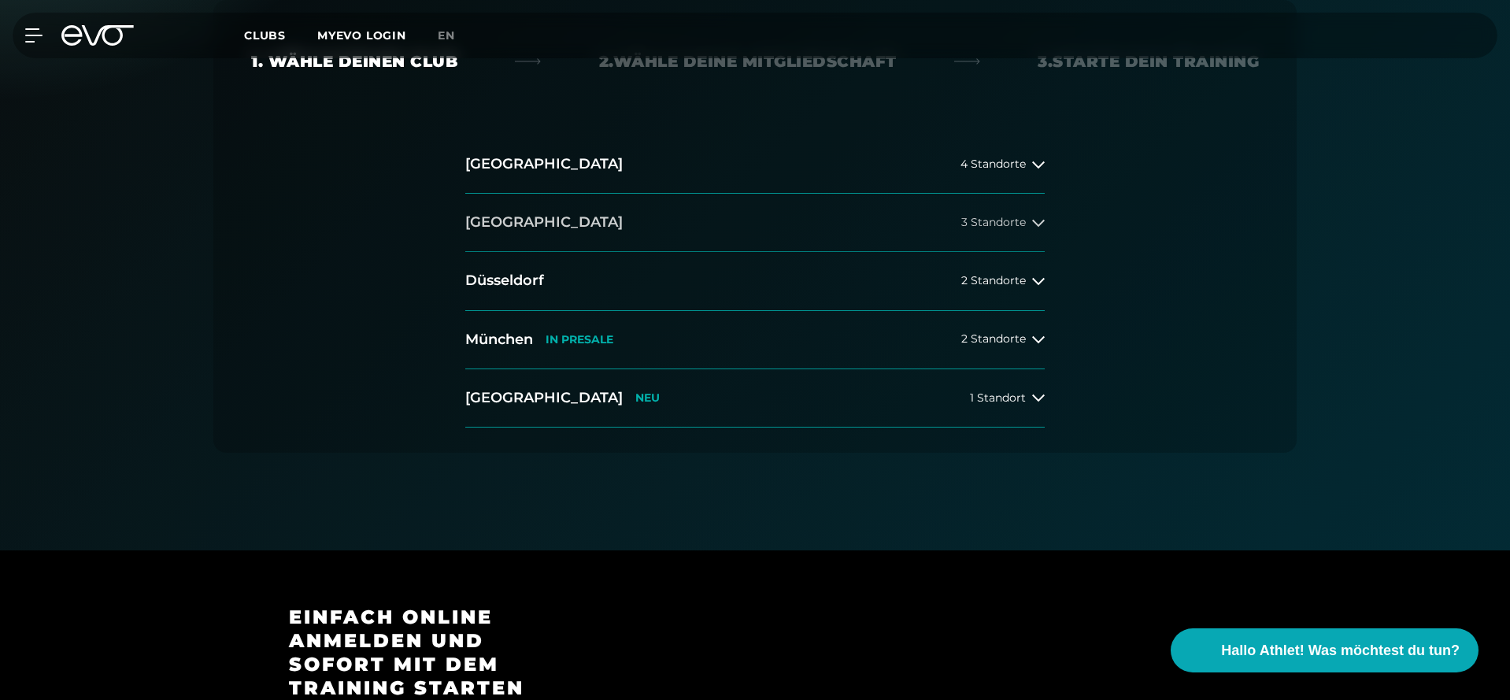
click at [588, 225] on button "[GEOGRAPHIC_DATA] 3 Standorte" at bounding box center [755, 223] width 580 height 58
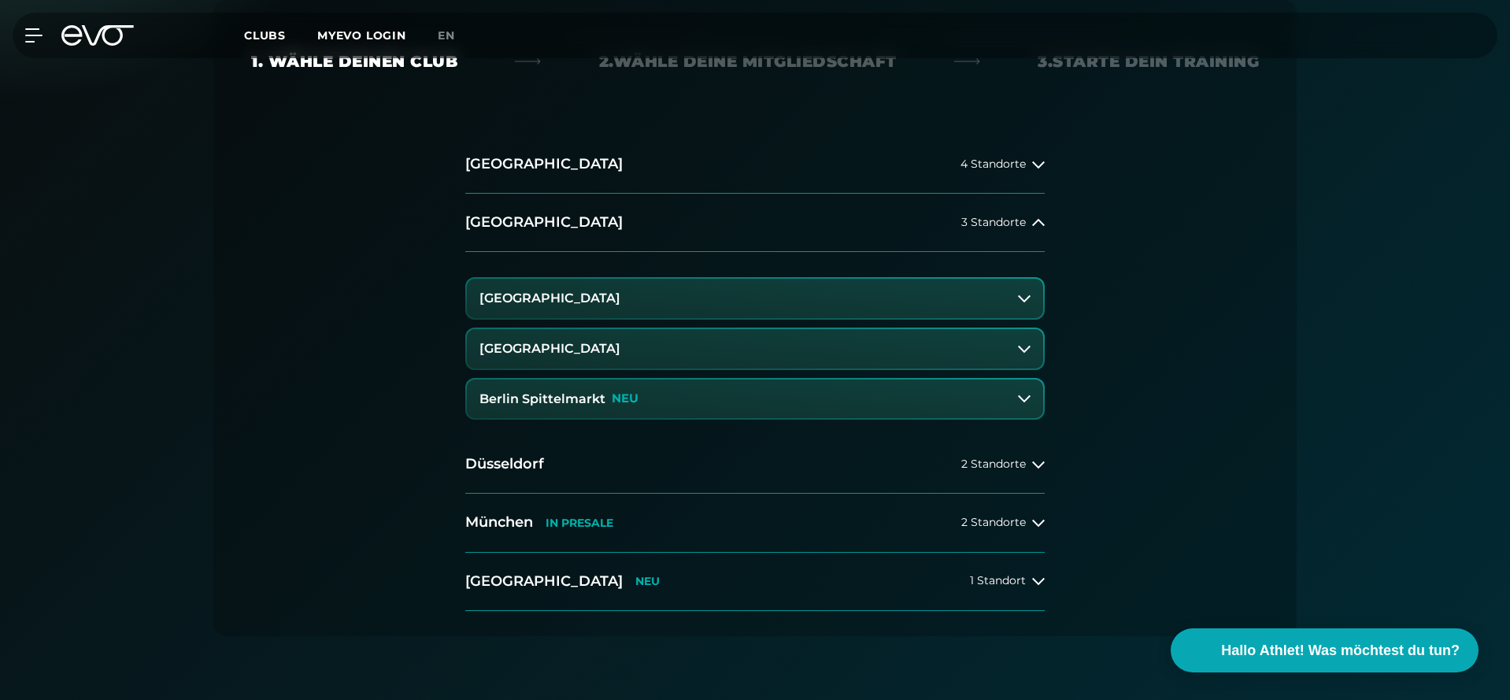
click at [592, 389] on button "Berlin Spittelmarkt NEU" at bounding box center [755, 399] width 576 height 39
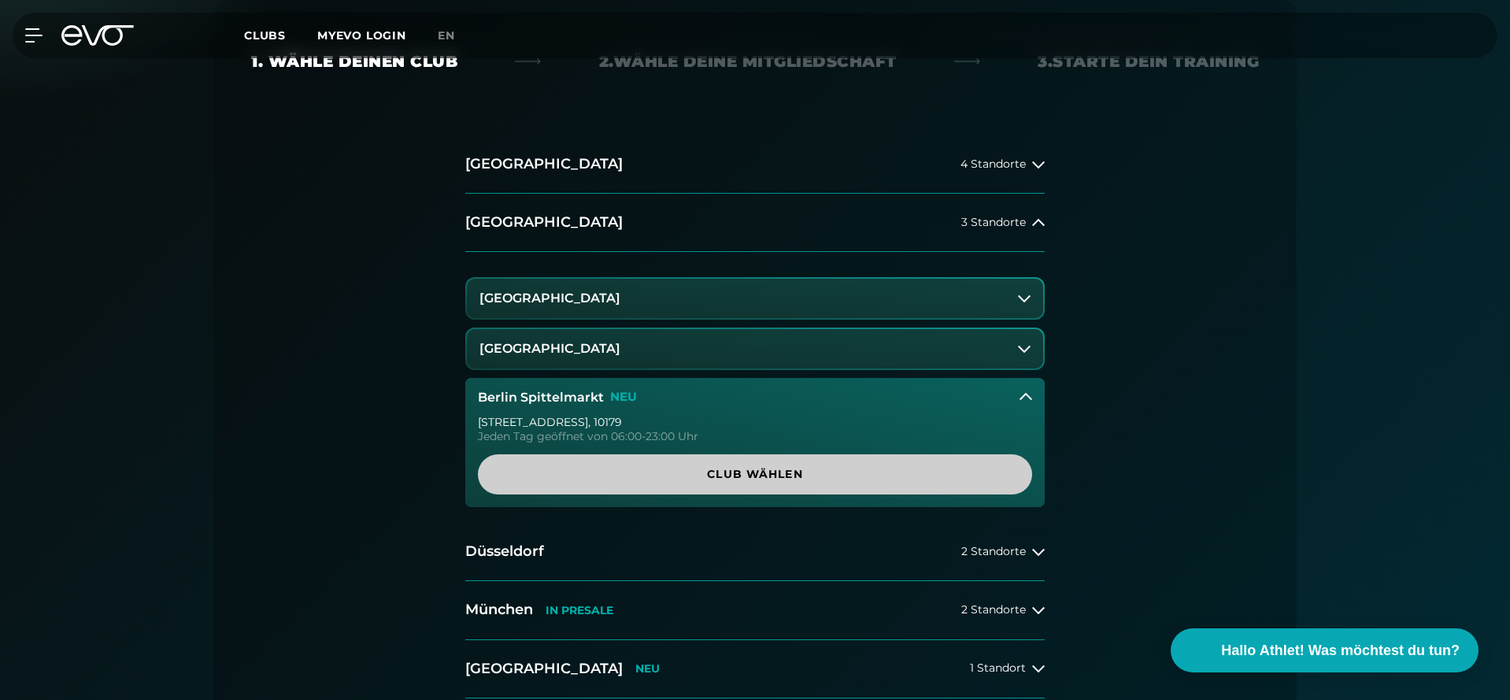
click at [750, 467] on span "Club wählen" at bounding box center [755, 474] width 479 height 17
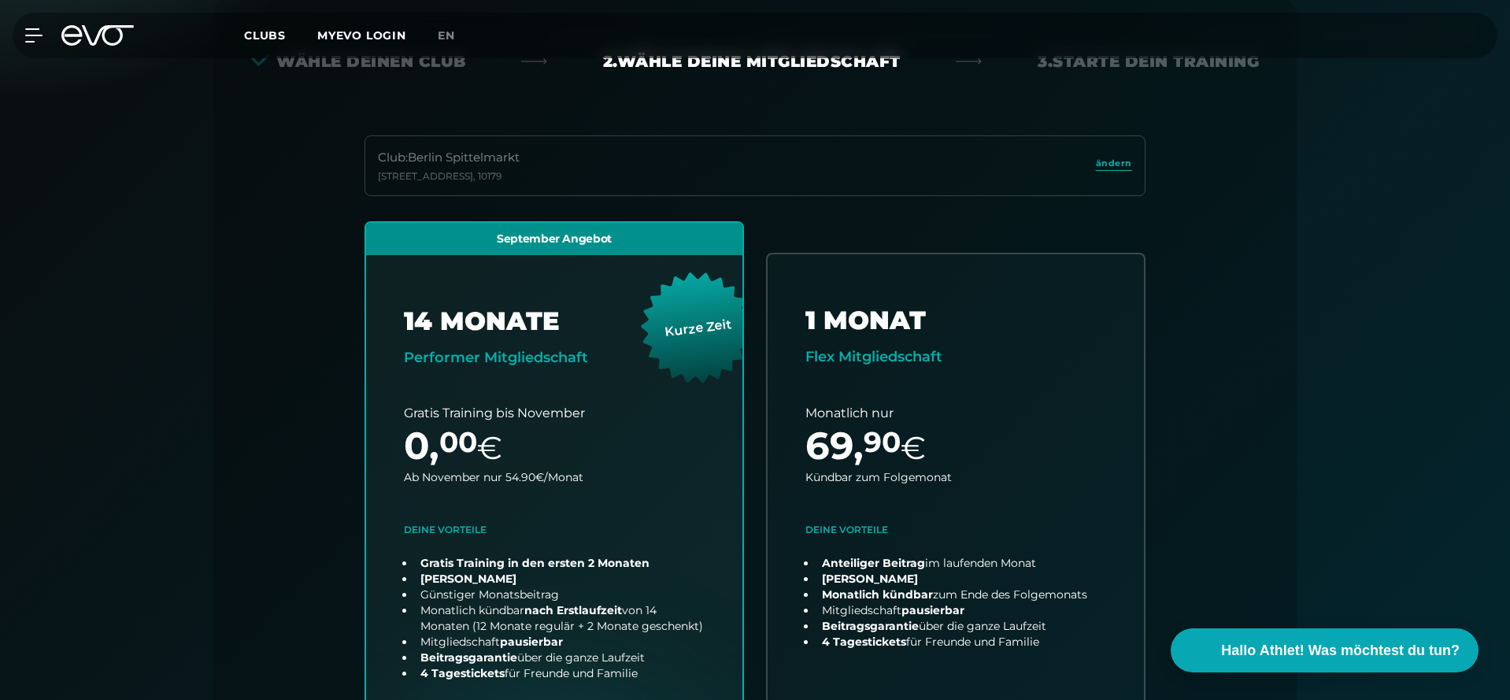
click at [104, 43] on icon at bounding box center [97, 35] width 72 height 20
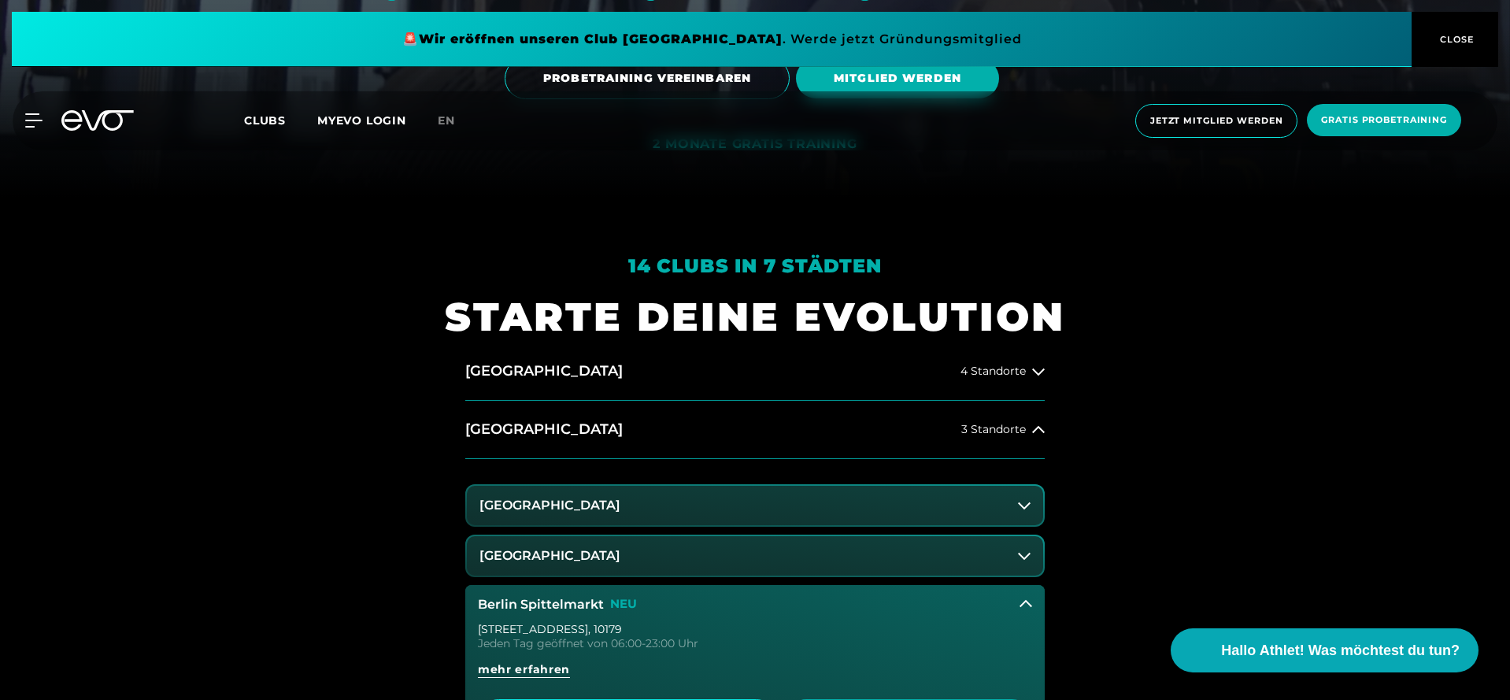
scroll to position [911, 0]
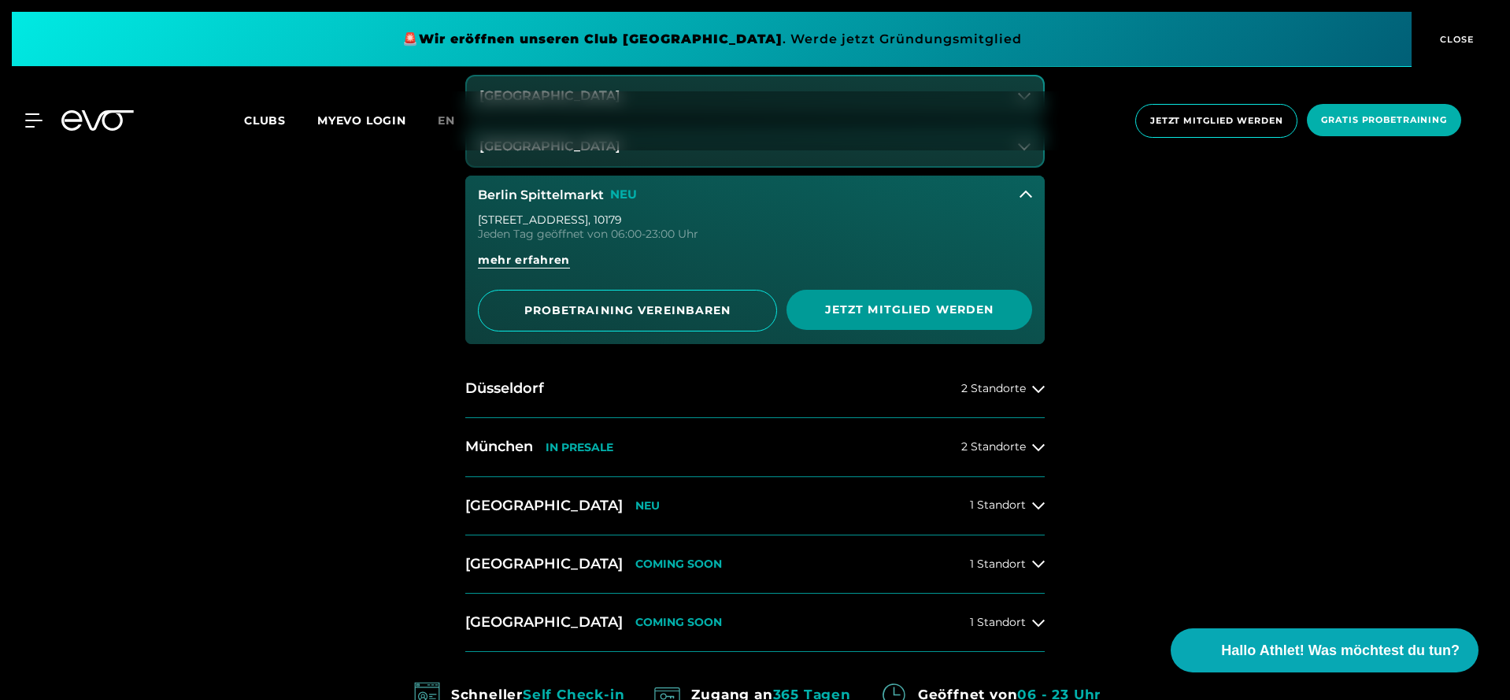
click at [836, 303] on span "Jetzt Mitglied werden" at bounding box center [909, 310] width 170 height 17
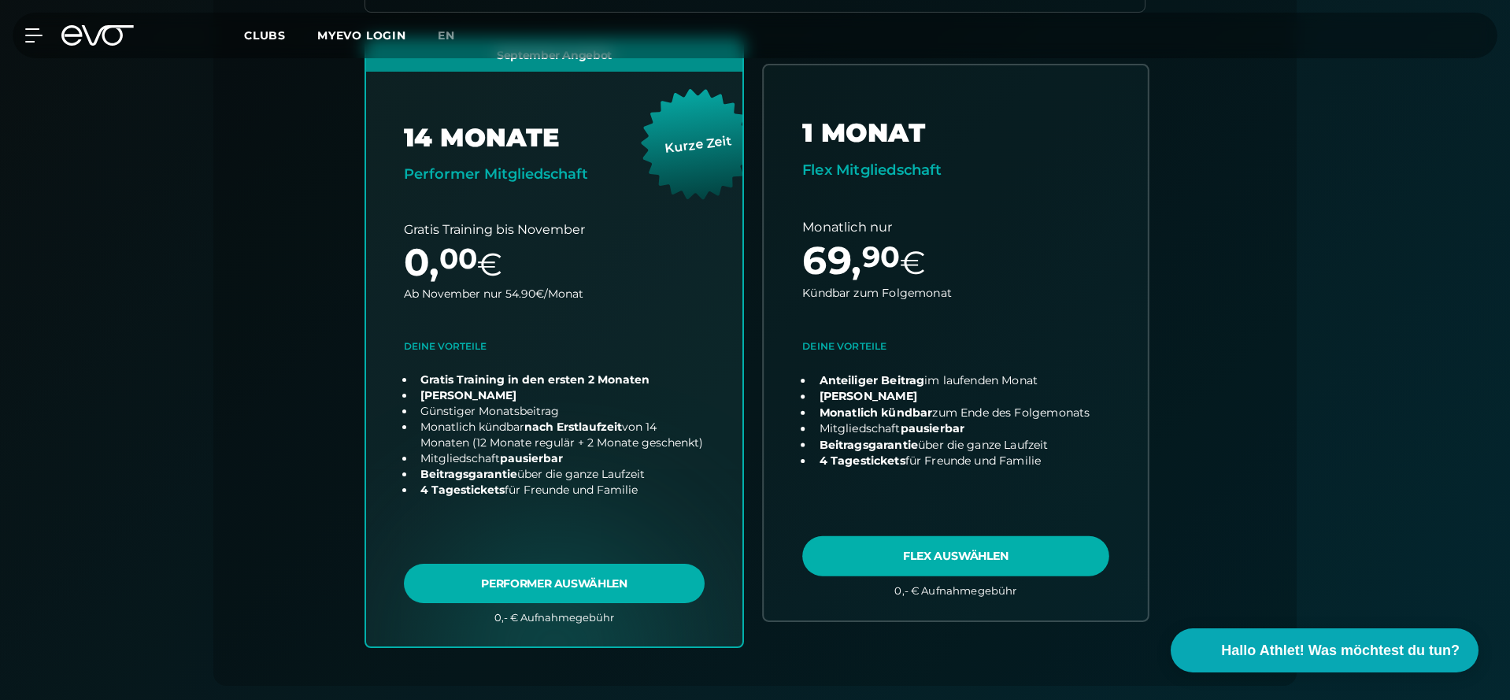
scroll to position [536, 0]
